Goal: Use online tool/utility: Utilize a website feature to perform a specific function

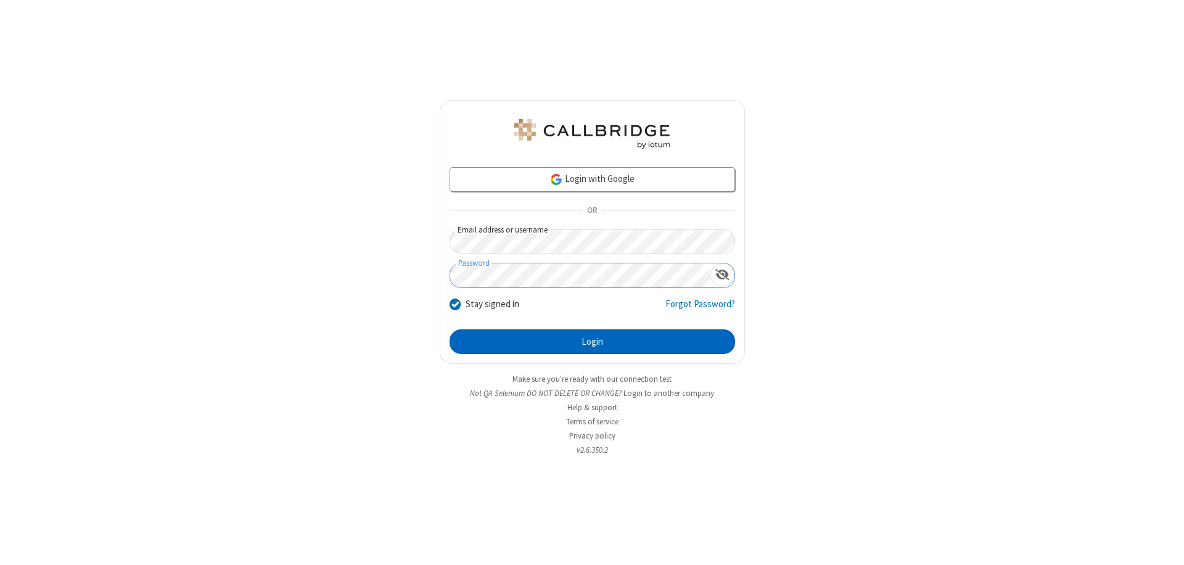
click at [592, 342] on button "Login" at bounding box center [591, 341] width 285 height 25
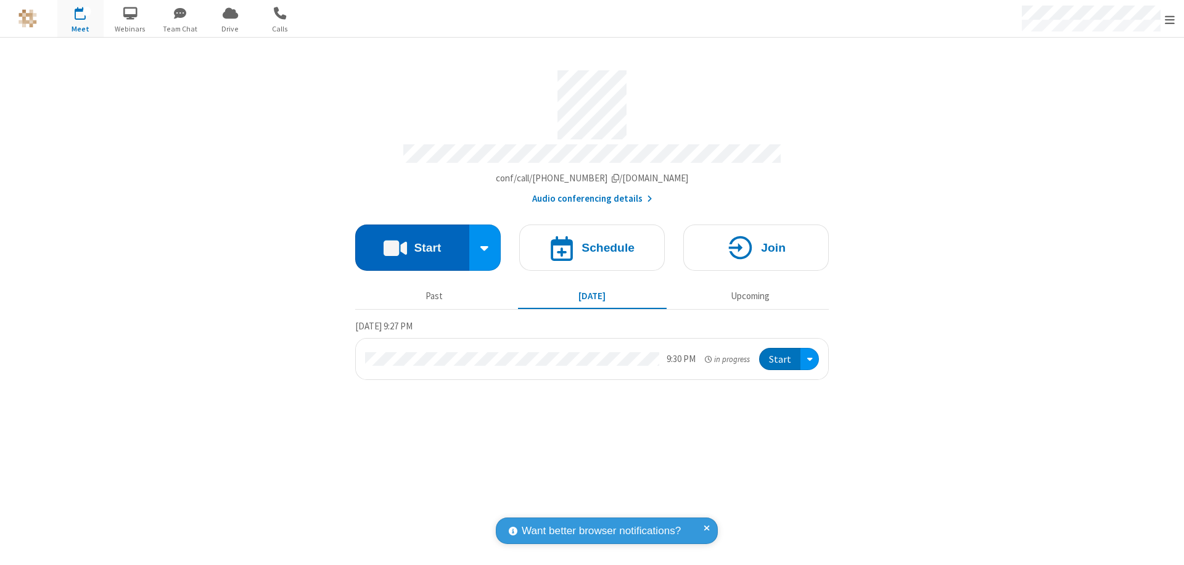
click at [412, 242] on button "Start" at bounding box center [412, 247] width 114 height 46
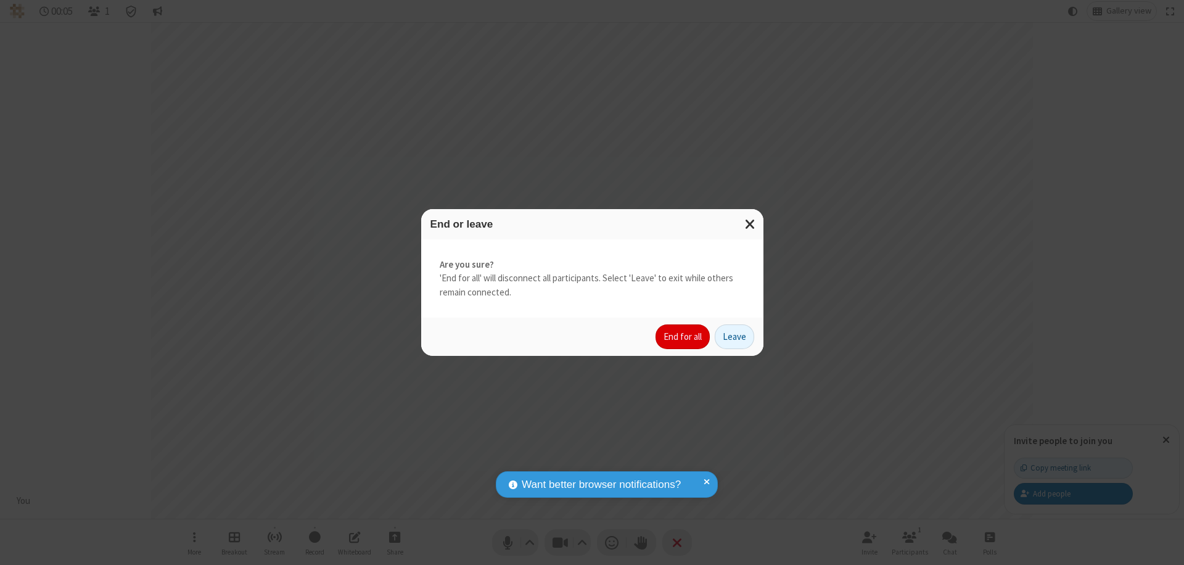
click at [683, 337] on button "End for all" at bounding box center [682, 336] width 54 height 25
